Goal: Information Seeking & Learning: Check status

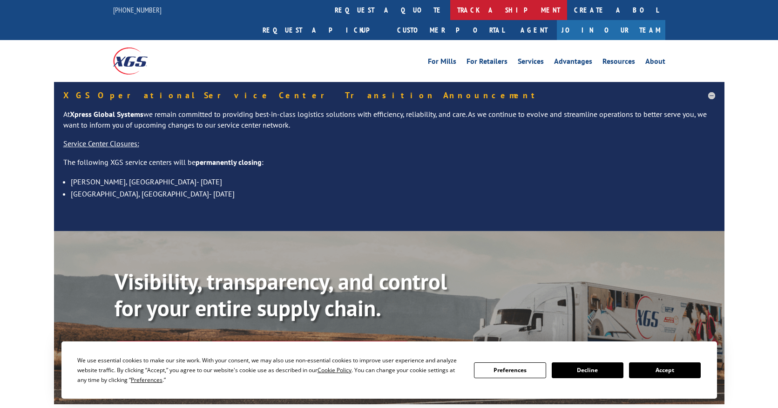
click at [450, 11] on link "track a shipment" at bounding box center [508, 10] width 117 height 20
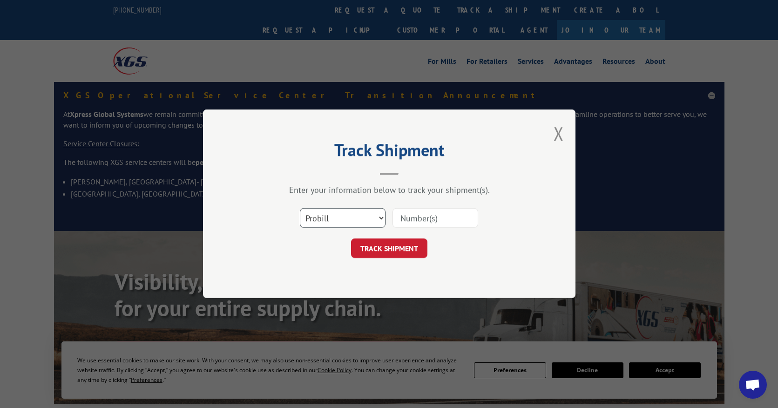
click at [362, 219] on select "Select category... Probill BOL PO" at bounding box center [343, 218] width 86 height 20
select select "bol"
click at [300, 208] on select "Select category... Probill BOL PO" at bounding box center [343, 218] width 86 height 20
click at [417, 219] on input at bounding box center [435, 218] width 86 height 20
paste input "5089265"
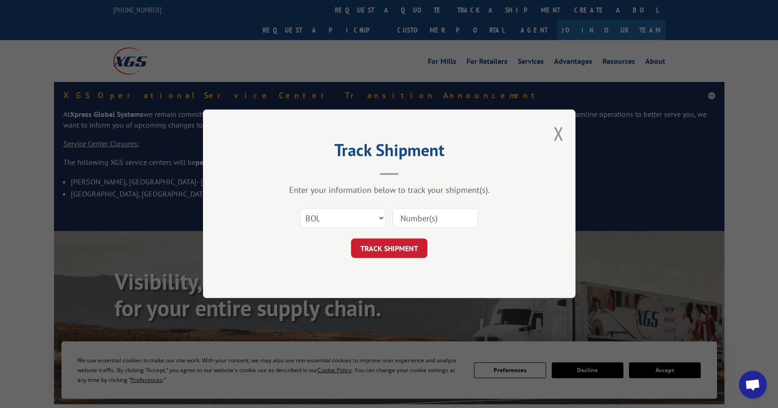
type input "5089265"
click button "TRACK SHIPMENT" at bounding box center [389, 249] width 76 height 20
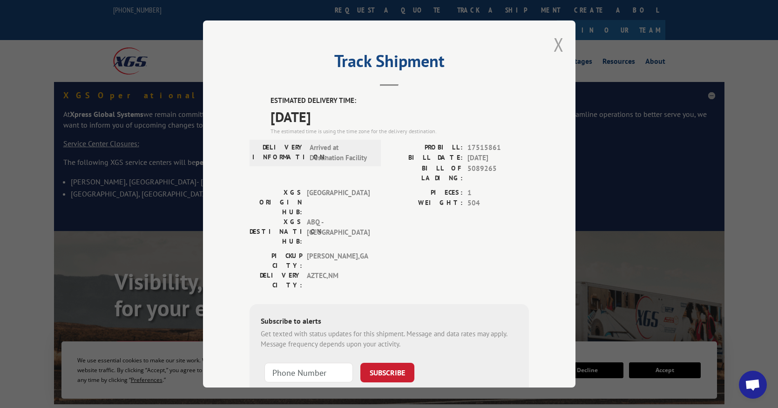
click at [558, 38] on button "Close modal" at bounding box center [558, 44] width 10 height 25
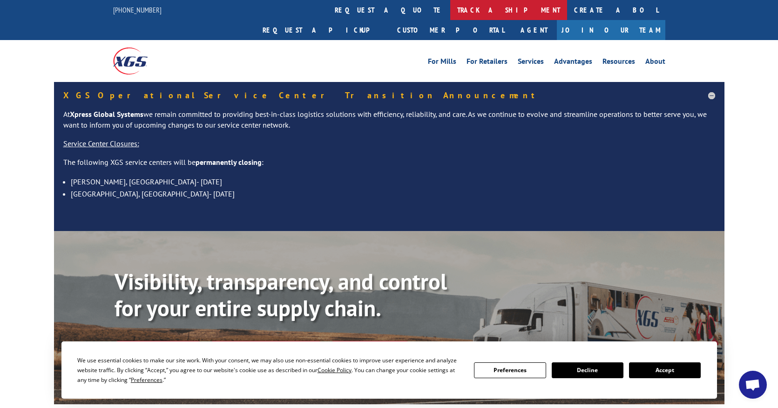
click at [450, 8] on link "track a shipment" at bounding box center [508, 10] width 117 height 20
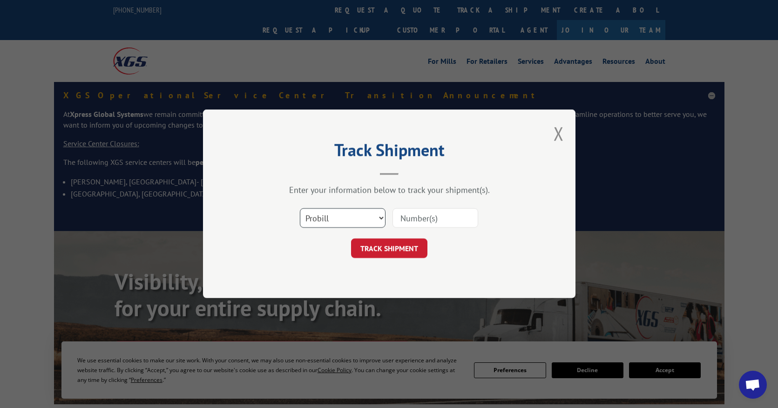
click at [357, 220] on select "Select category... Probill BOL PO" at bounding box center [343, 218] width 86 height 20
select select "bol"
click at [300, 208] on select "Select category... Probill BOL PO" at bounding box center [343, 218] width 86 height 20
click at [409, 220] on input at bounding box center [435, 218] width 86 height 20
paste input "6000839"
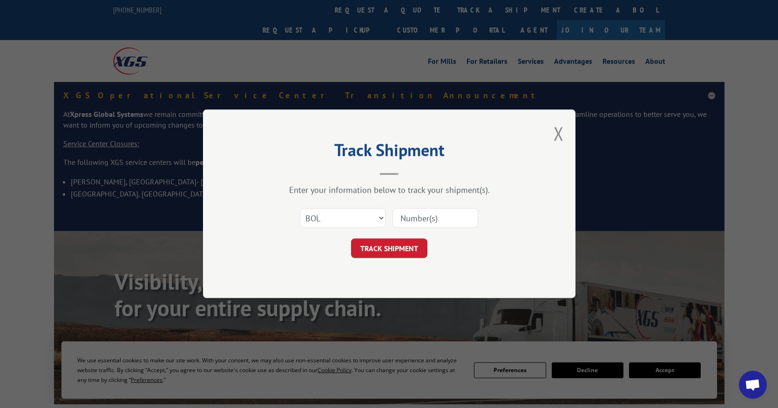
type input "6000839"
click button "TRACK SHIPMENT" at bounding box center [389, 249] width 76 height 20
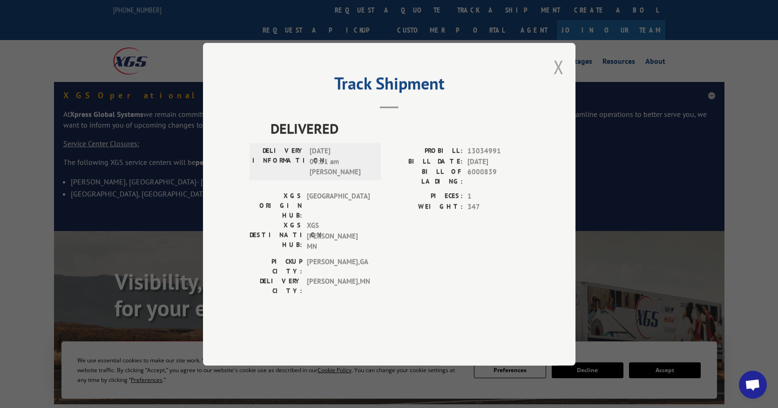
click at [558, 79] on button "Close modal" at bounding box center [558, 66] width 10 height 25
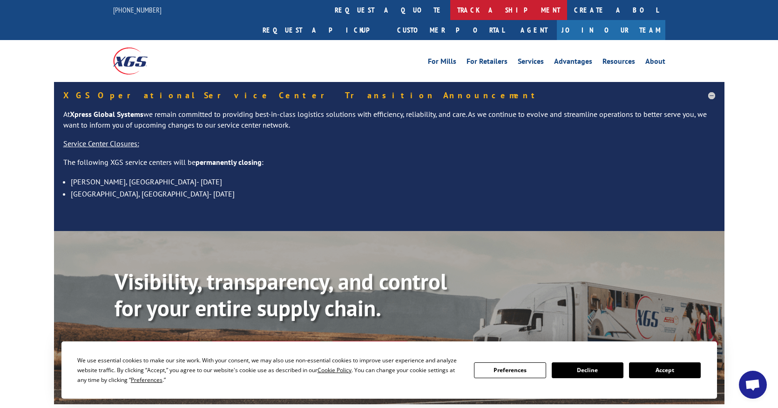
click at [450, 14] on link "track a shipment" at bounding box center [508, 10] width 117 height 20
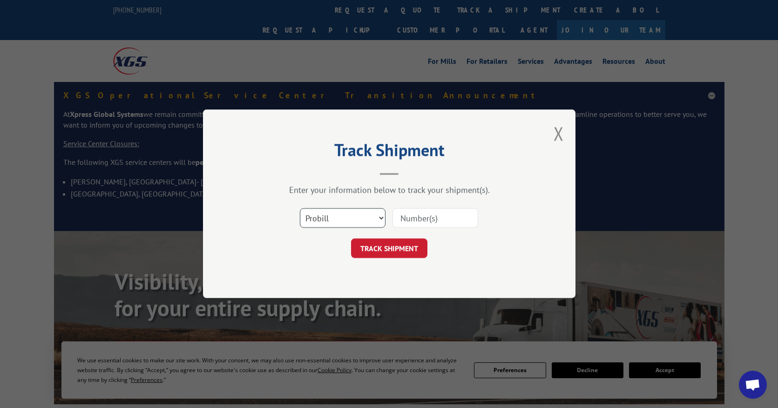
click at [374, 221] on select "Select category... Probill BOL PO" at bounding box center [343, 218] width 86 height 20
select select "bol"
click at [300, 208] on select "Select category... Probill BOL PO" at bounding box center [343, 218] width 86 height 20
click at [423, 222] on input at bounding box center [435, 218] width 86 height 20
paste input "6000839"
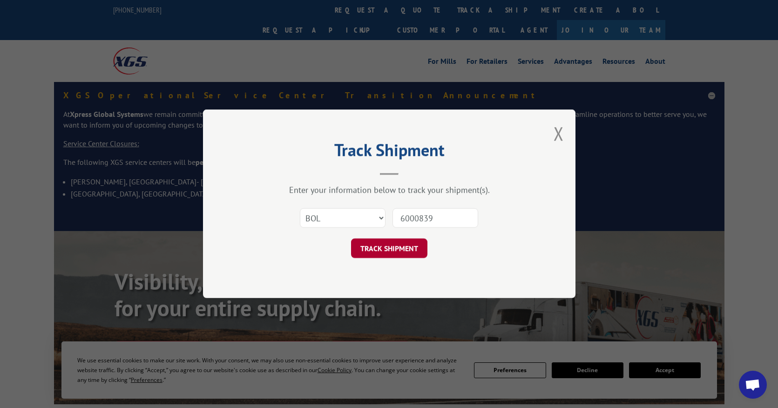
type input "6000839"
click at [404, 251] on button "TRACK SHIPMENT" at bounding box center [389, 249] width 76 height 20
